Goal: Check status

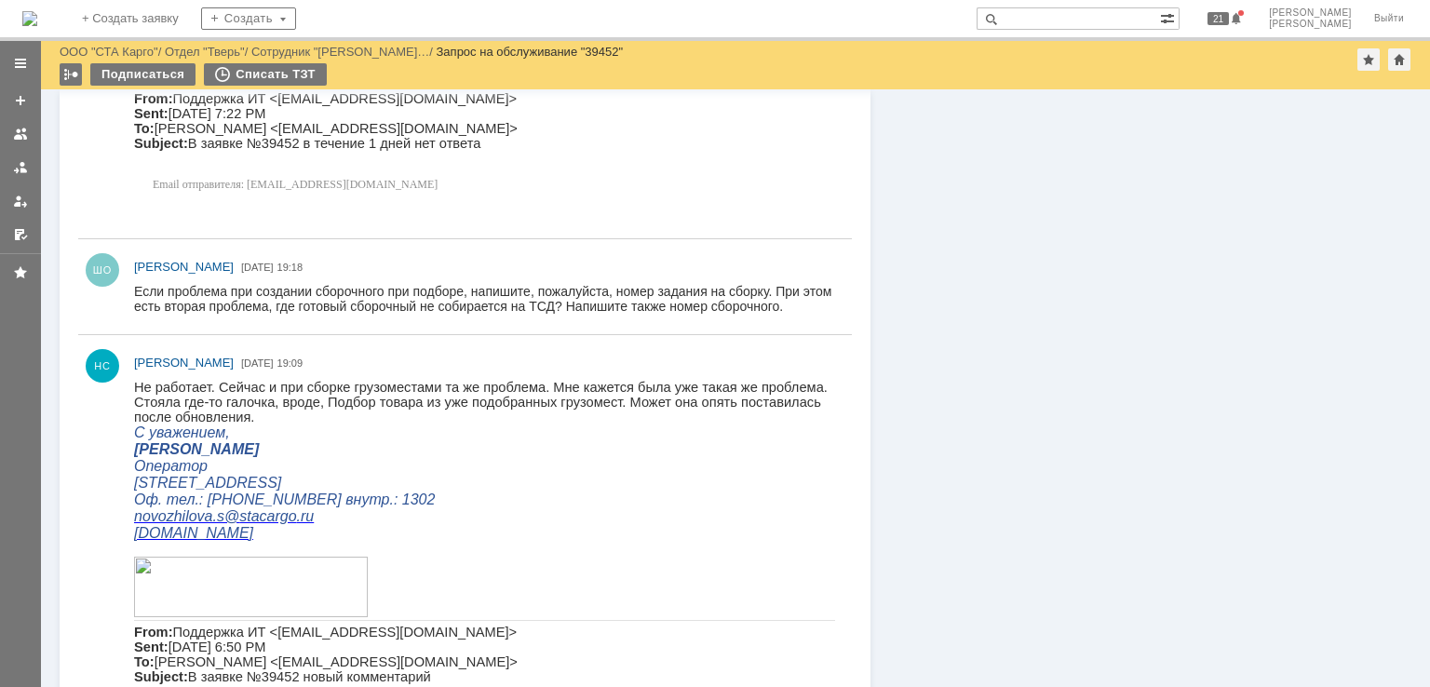
scroll to position [931, 0]
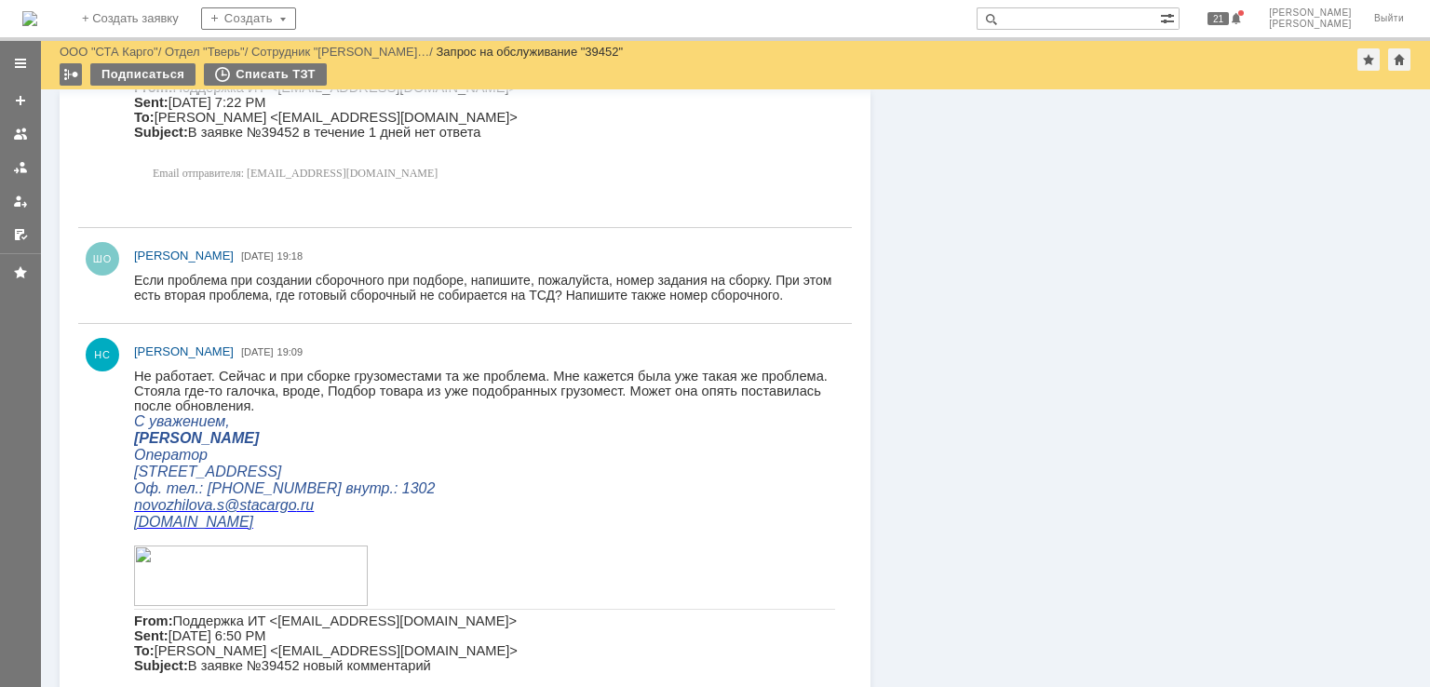
click at [1125, 584] on div "Информация Задачи (0) Связи (0) SLA Статус Редактировать Ответственный: Швецова…" at bounding box center [1141, 259] width 541 height 2202
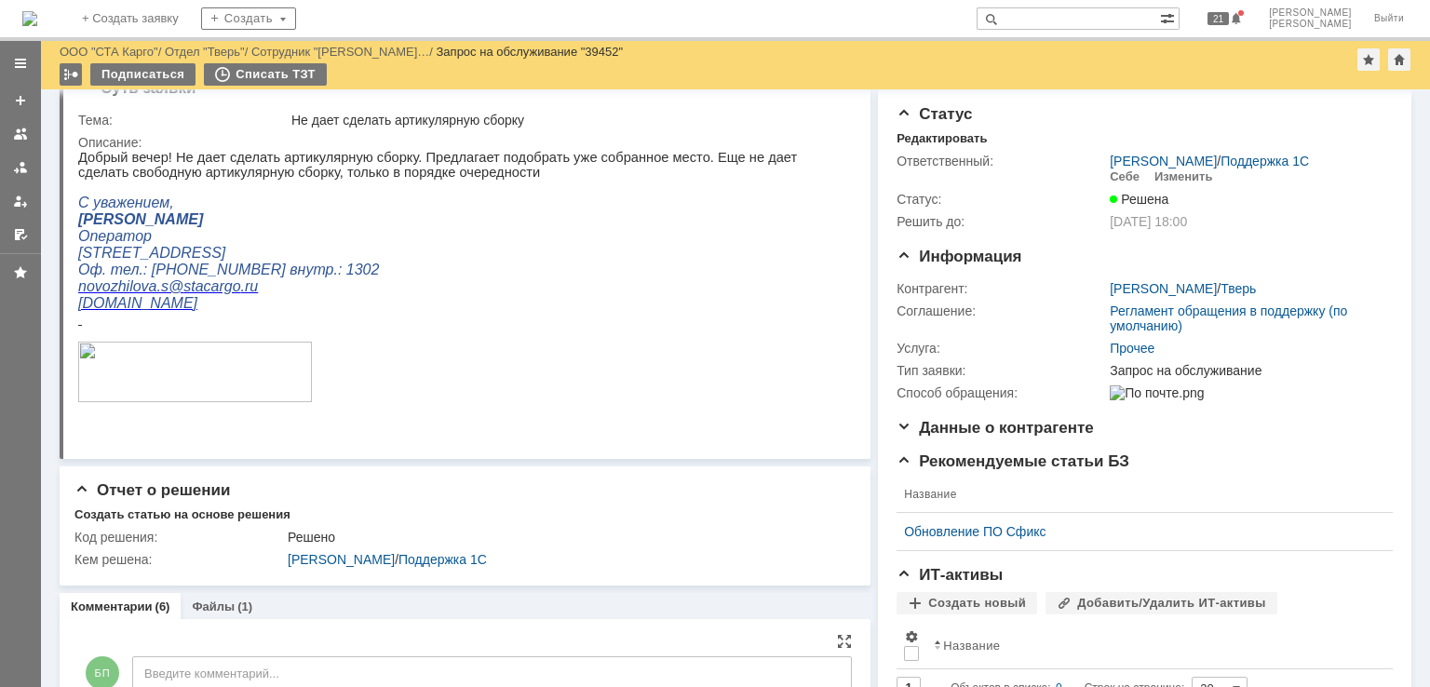
scroll to position [0, 0]
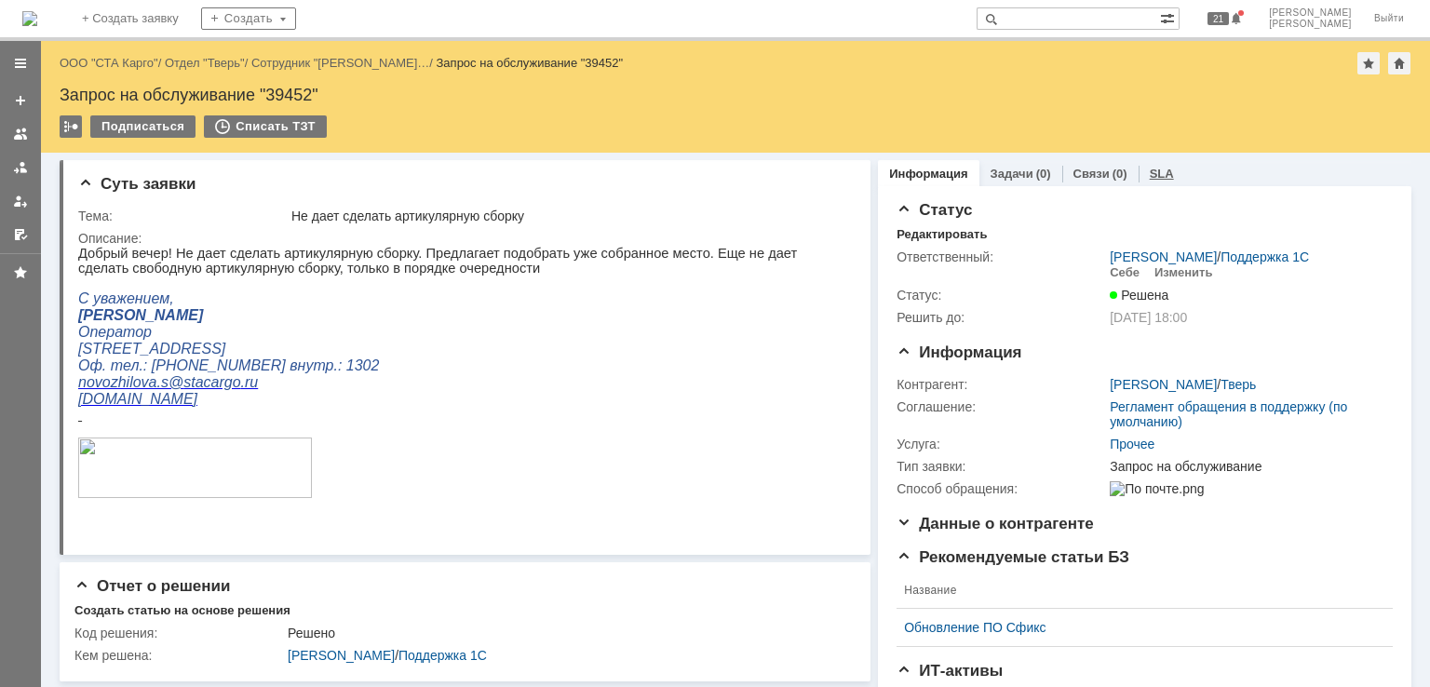
click at [1150, 174] on link "SLA" at bounding box center [1162, 174] width 24 height 14
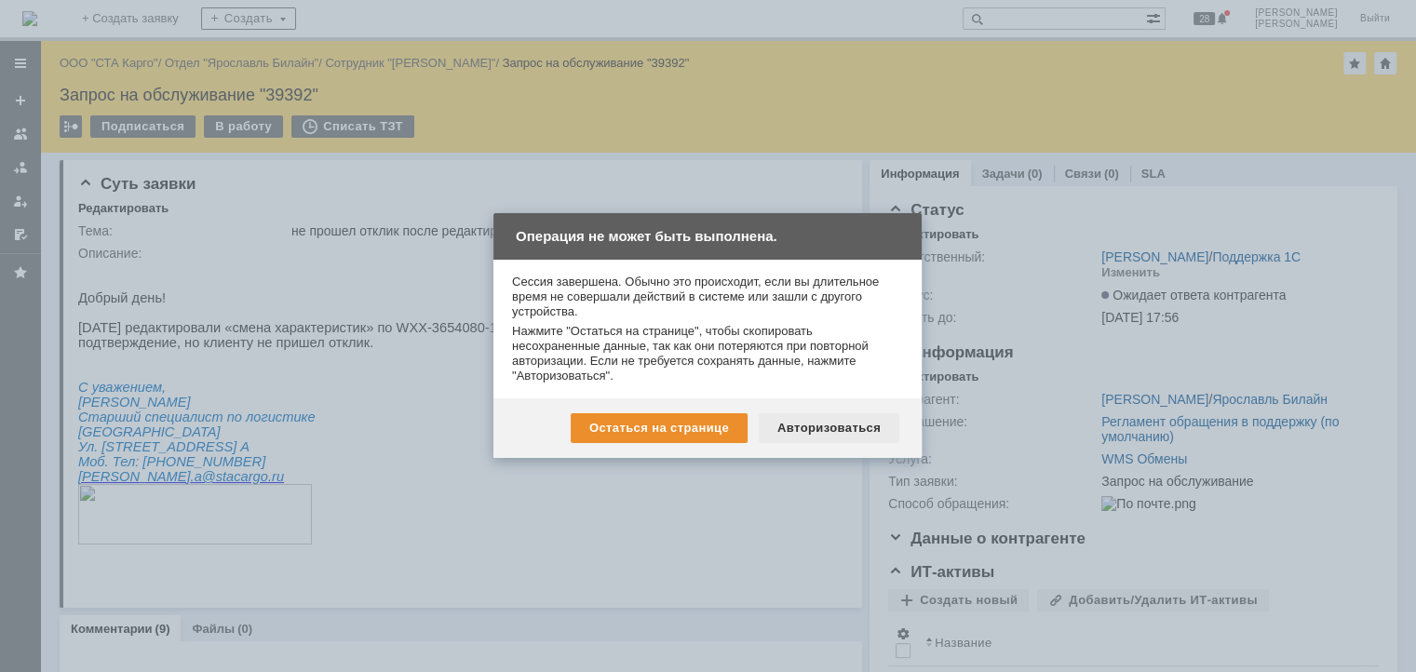
click at [808, 420] on div "Авторизоваться" at bounding box center [829, 428] width 141 height 30
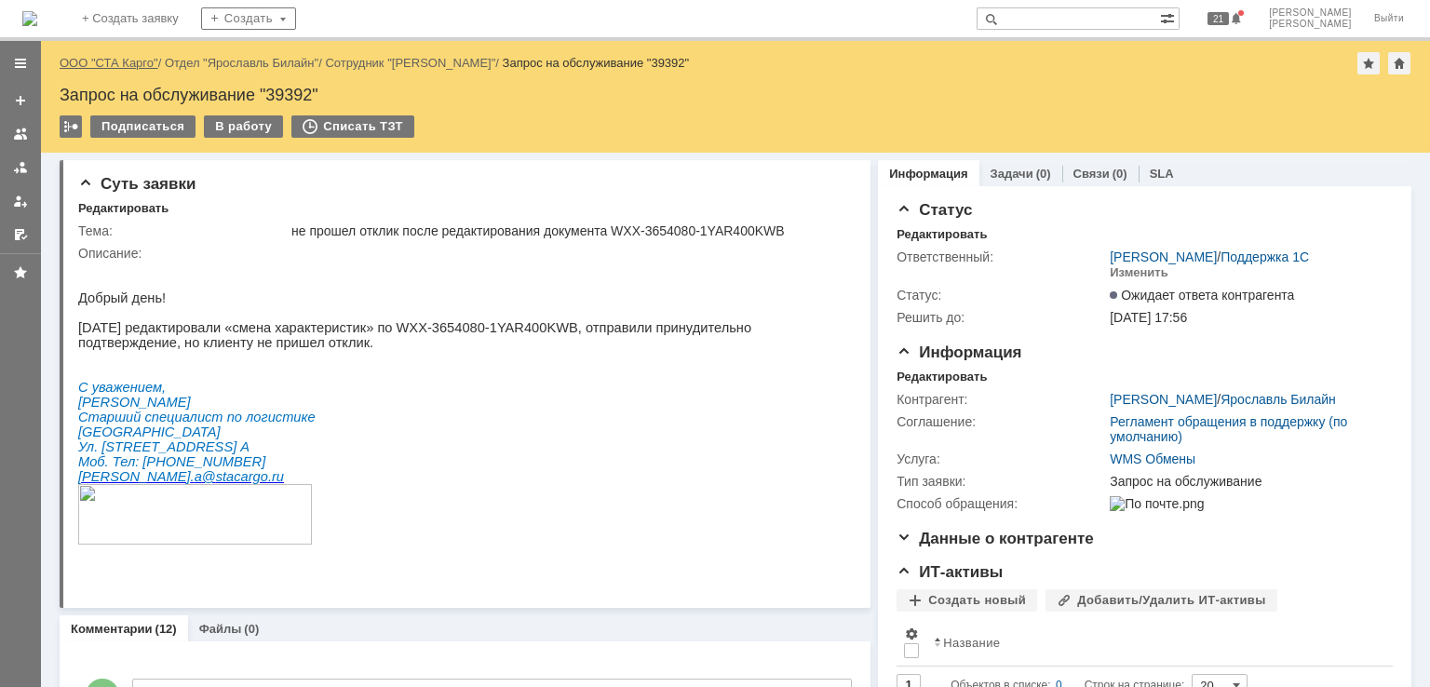
click at [121, 58] on link "ООО "СТА Карго"" at bounding box center [109, 63] width 99 height 14
